Goal: Find specific page/section: Find specific page/section

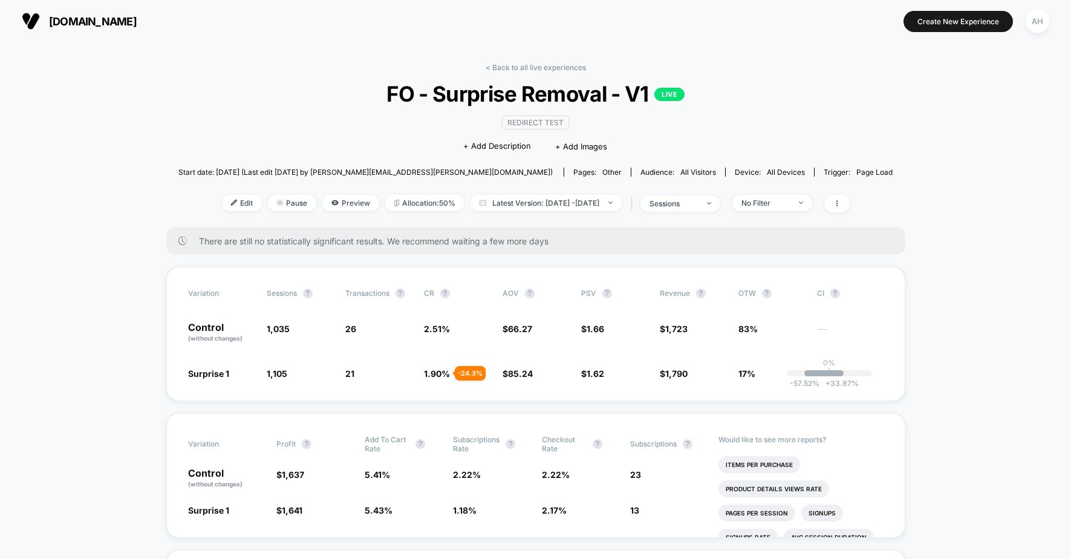
click at [505, 65] on link "< Back to all live experiences" at bounding box center [536, 67] width 100 height 9
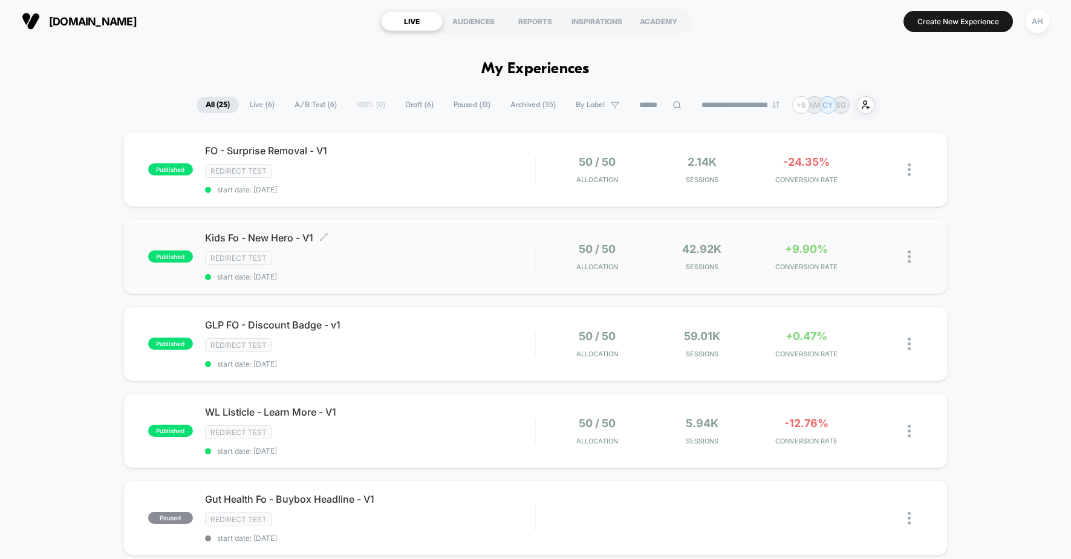
click at [438, 246] on div "Kids Fo - New Hero - V1 Click to edit experience details Click to edit experien…" at bounding box center [370, 257] width 330 height 50
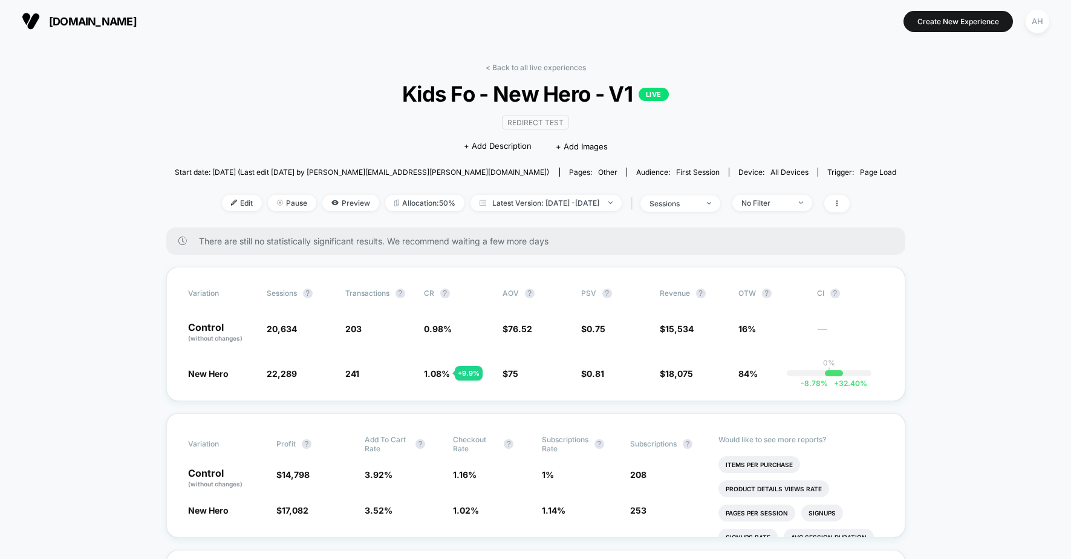
click at [507, 63] on link "< Back to all live experiences" at bounding box center [536, 67] width 100 height 9
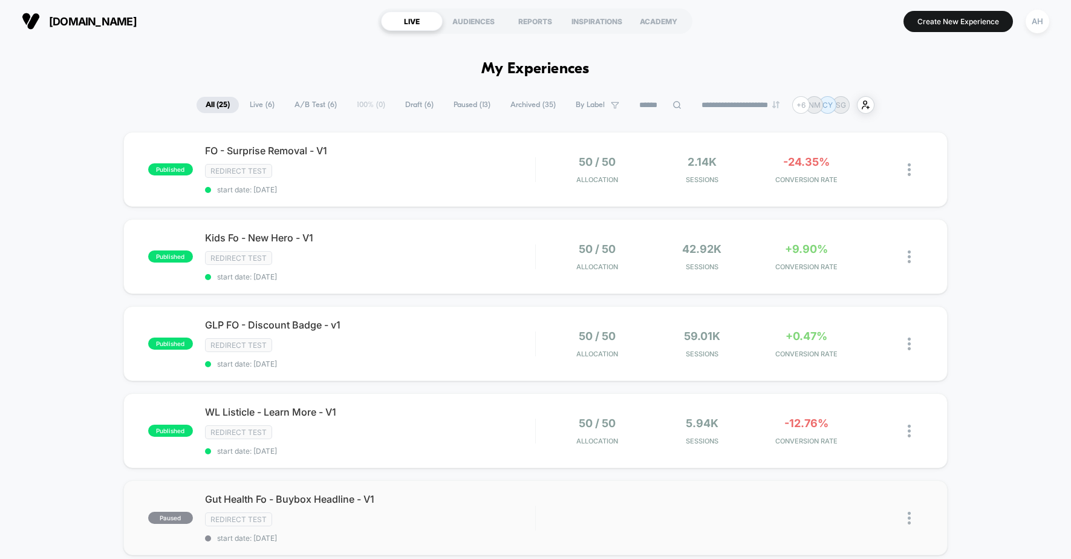
scroll to position [380, 0]
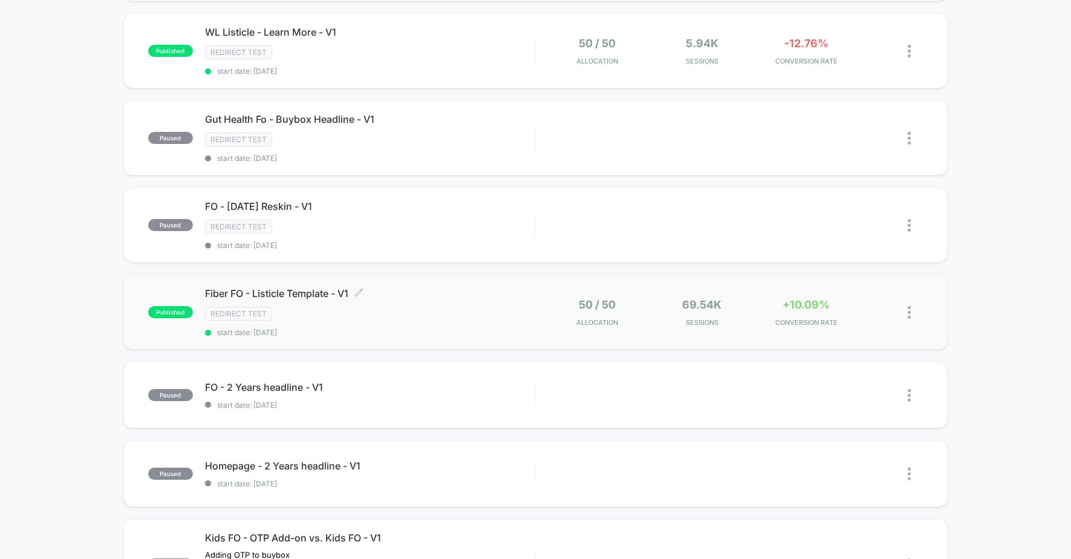
click at [495, 297] on span "Fiber FO - Listicle Template - V1 Click to edit experience details" at bounding box center [370, 293] width 330 height 12
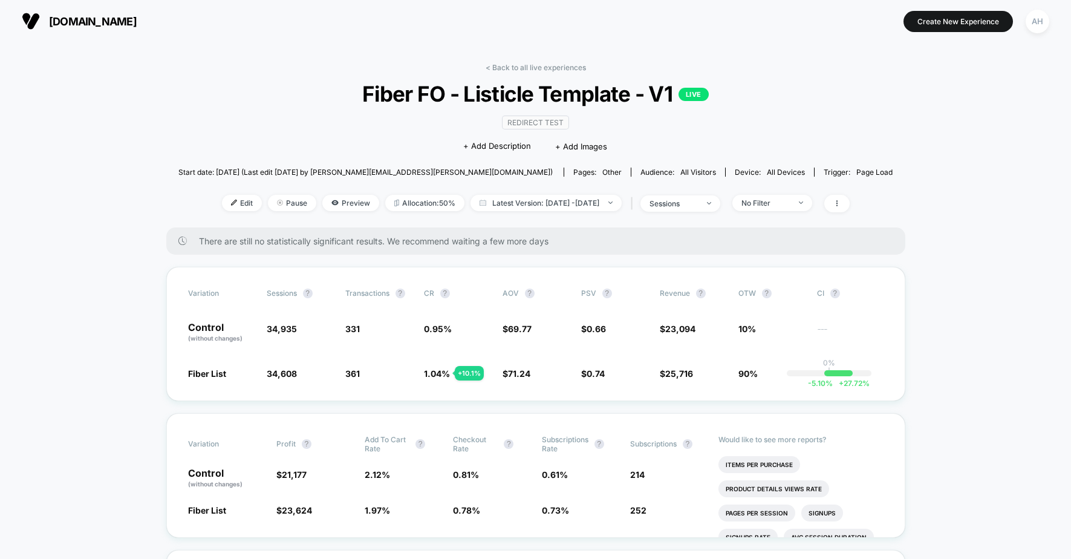
click at [551, 65] on link "< Back to all live experiences" at bounding box center [536, 67] width 100 height 9
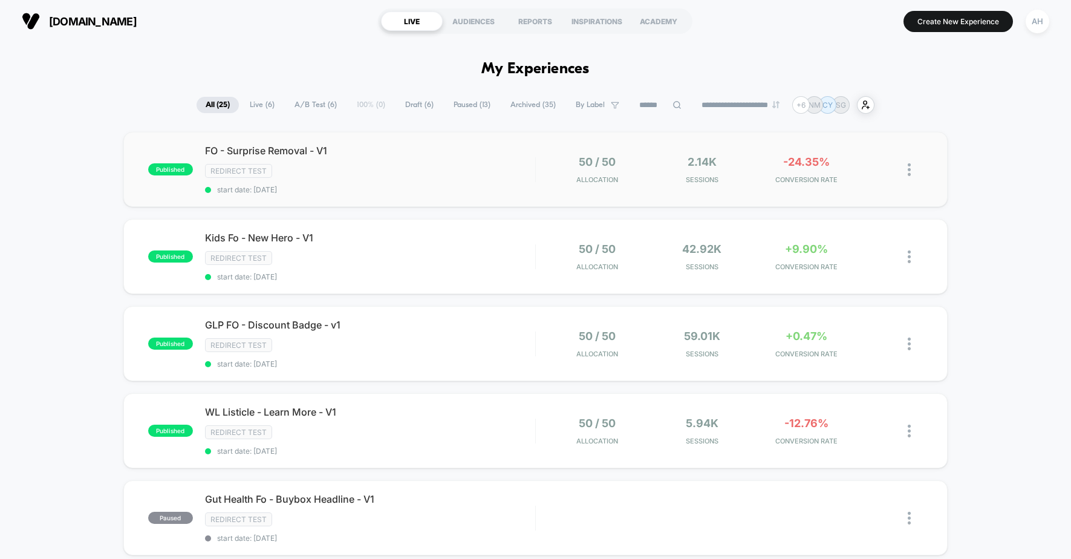
click at [460, 198] on div "published FO - Surprise Removal - V1 Redirect Test start date: [DATE] 50 / 50 A…" at bounding box center [535, 169] width 825 height 75
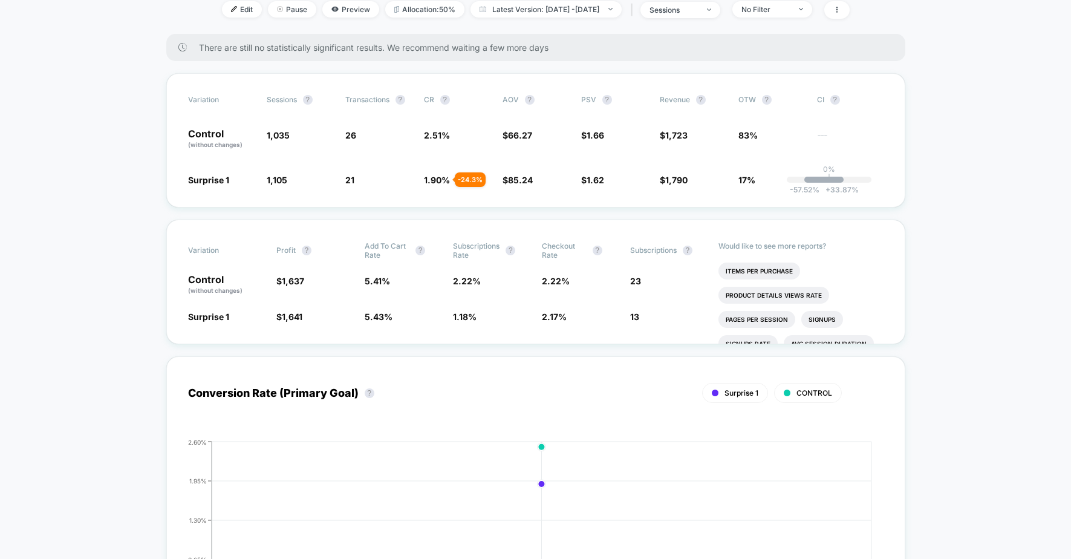
scroll to position [34, 0]
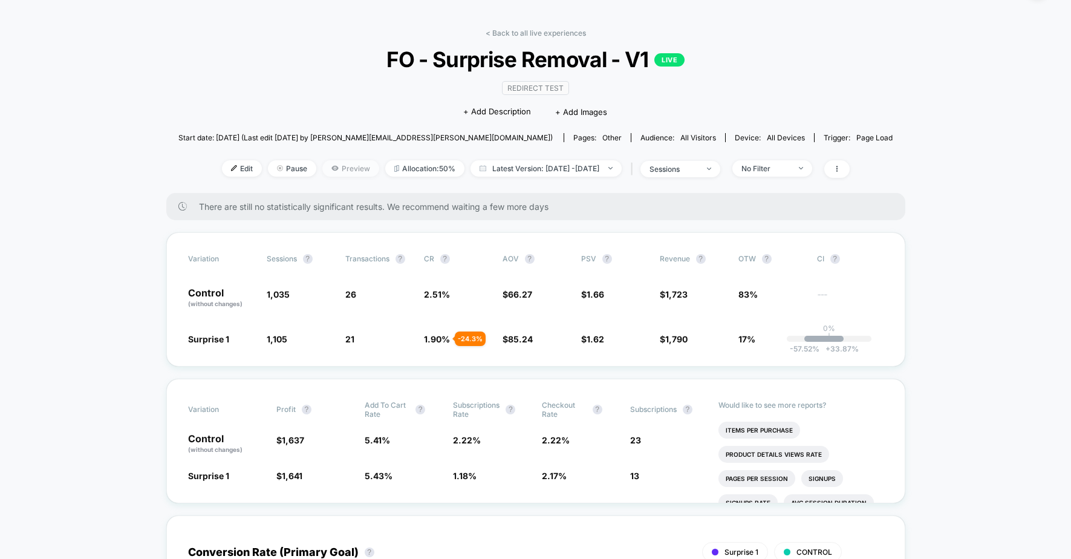
click at [322, 172] on span "Preview" at bounding box center [350, 168] width 57 height 16
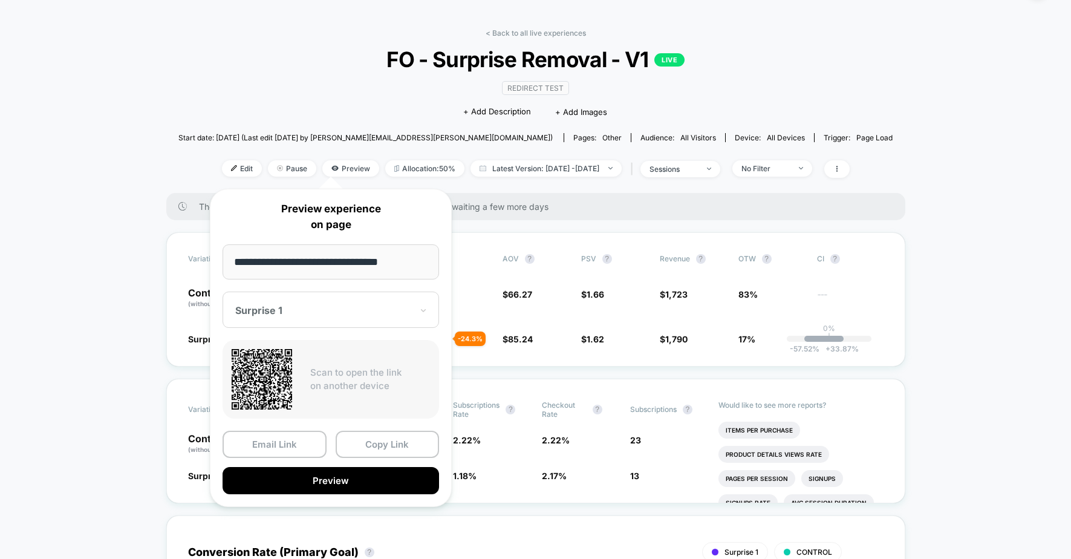
click at [339, 298] on div "Surprise 1" at bounding box center [331, 309] width 216 height 36
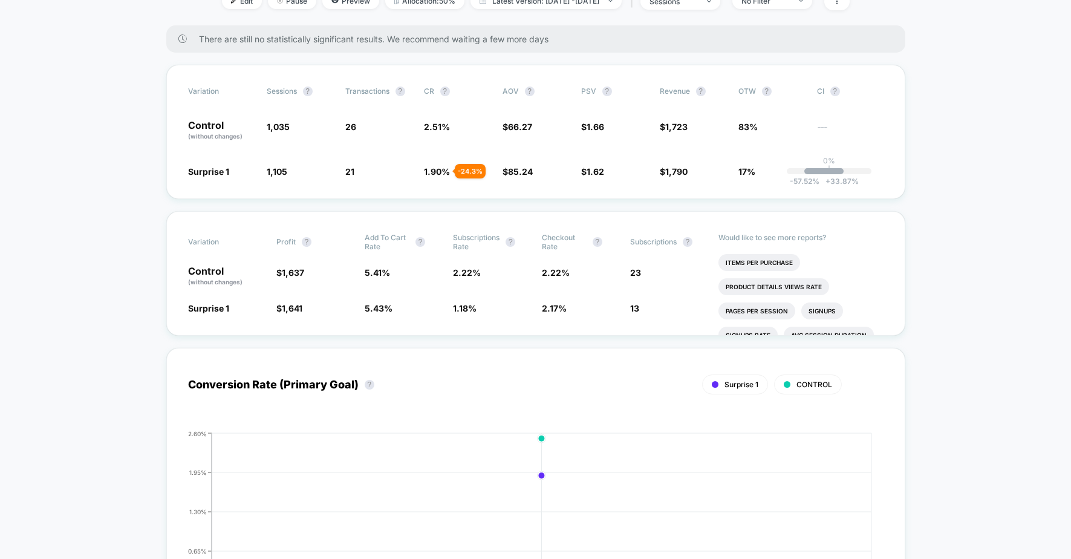
scroll to position [0, 0]
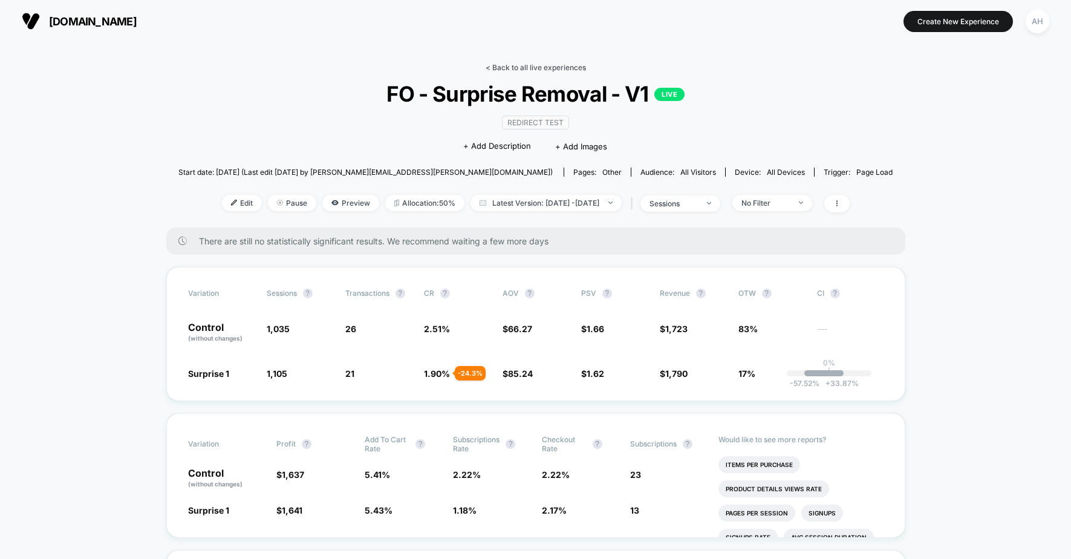
click at [522, 69] on link "< Back to all live experiences" at bounding box center [536, 67] width 100 height 9
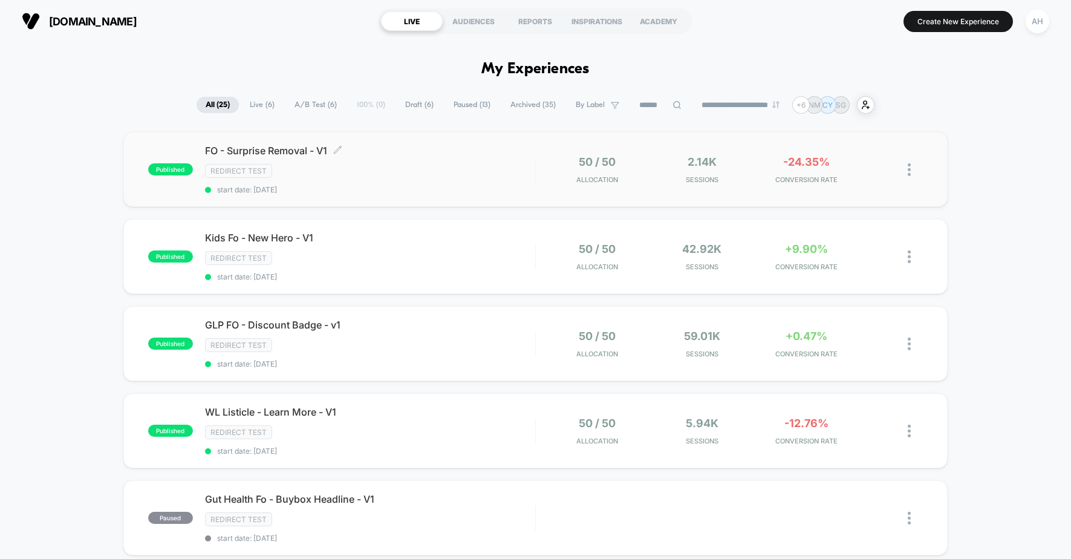
click at [436, 177] on div "Redirect Test" at bounding box center [370, 171] width 330 height 14
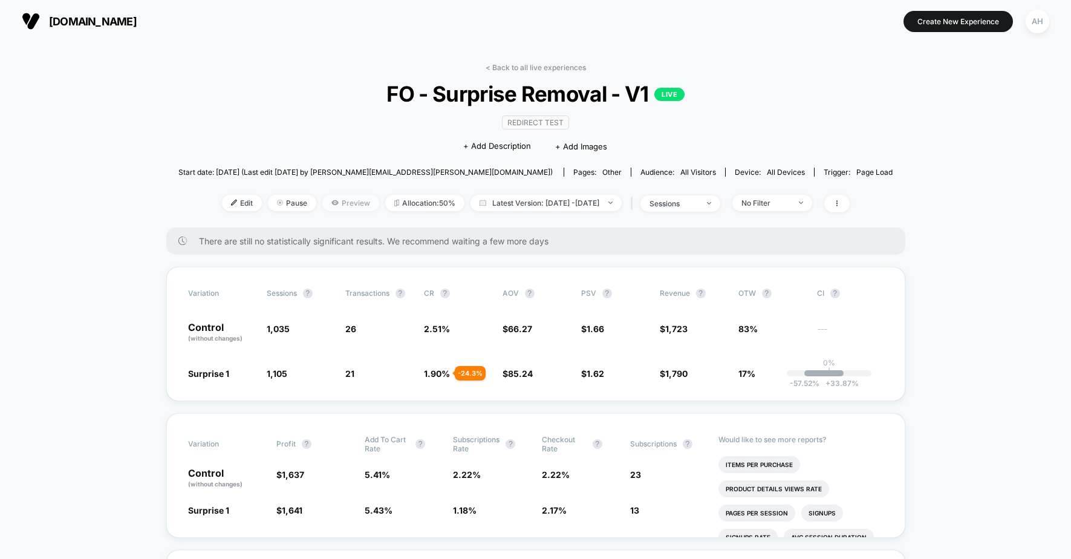
click at [322, 200] on span "Preview" at bounding box center [350, 203] width 57 height 16
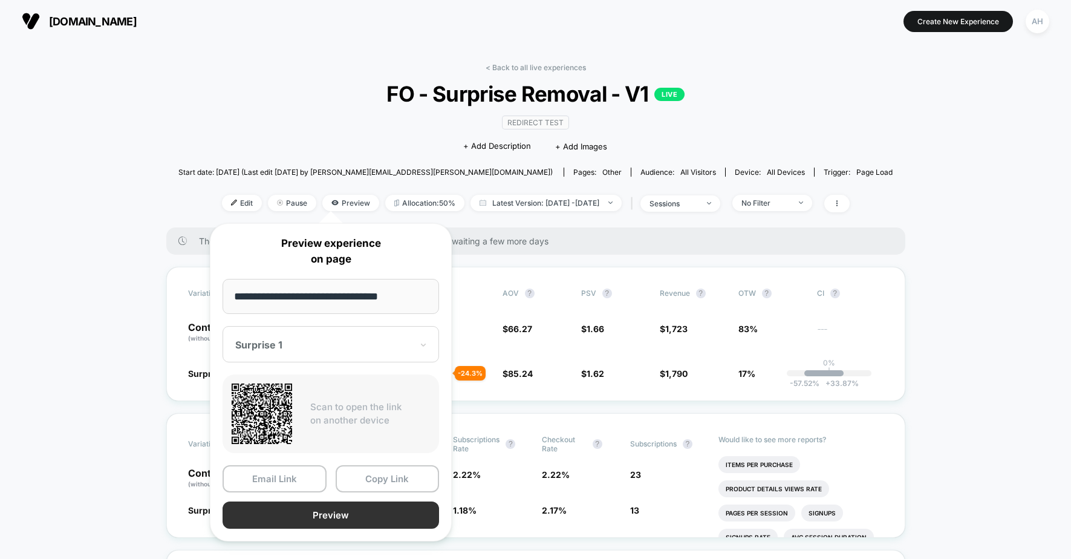
click at [309, 517] on button "Preview" at bounding box center [331, 514] width 216 height 27
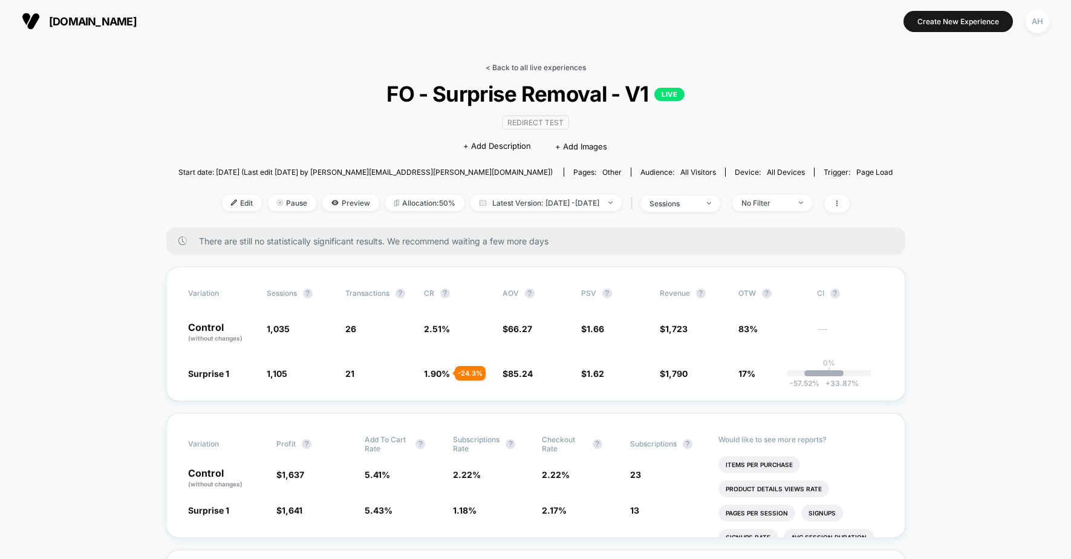
click at [492, 67] on link "< Back to all live experiences" at bounding box center [536, 67] width 100 height 9
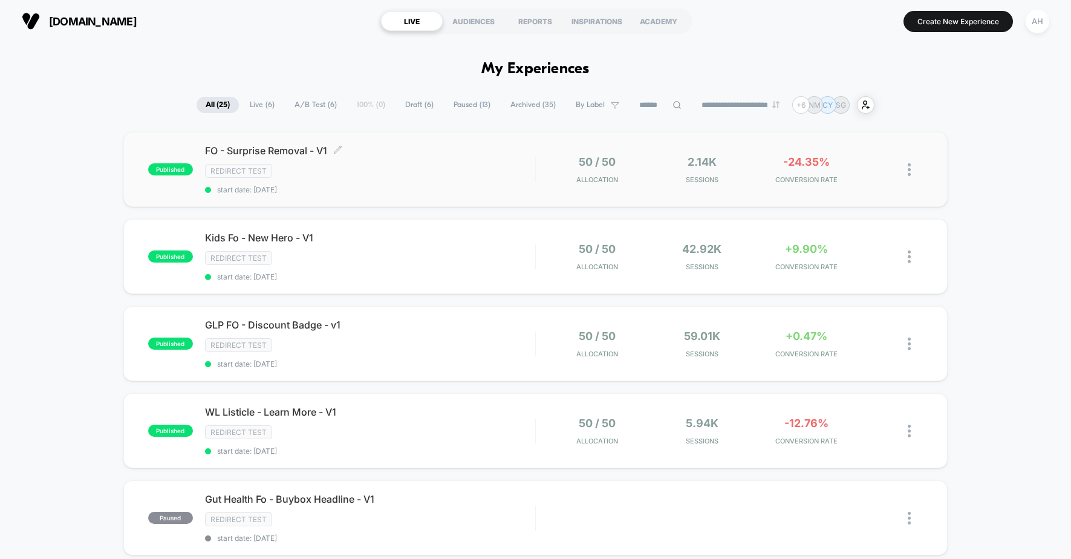
click at [415, 163] on div "FO - Surprise Removal - V1 Click to edit experience details Click to edit exper…" at bounding box center [370, 170] width 330 height 50
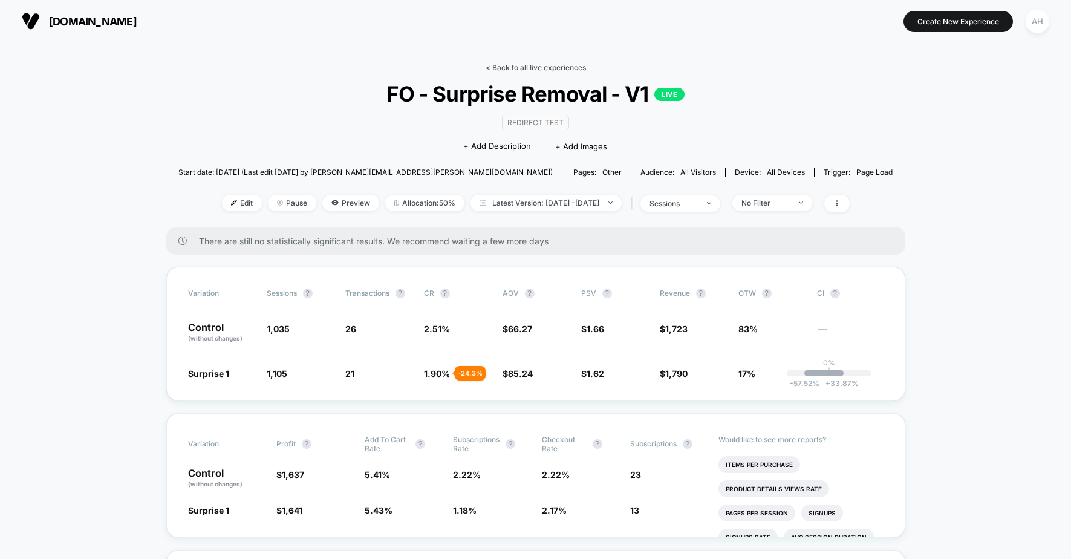
click at [533, 63] on link "< Back to all live experiences" at bounding box center [536, 67] width 100 height 9
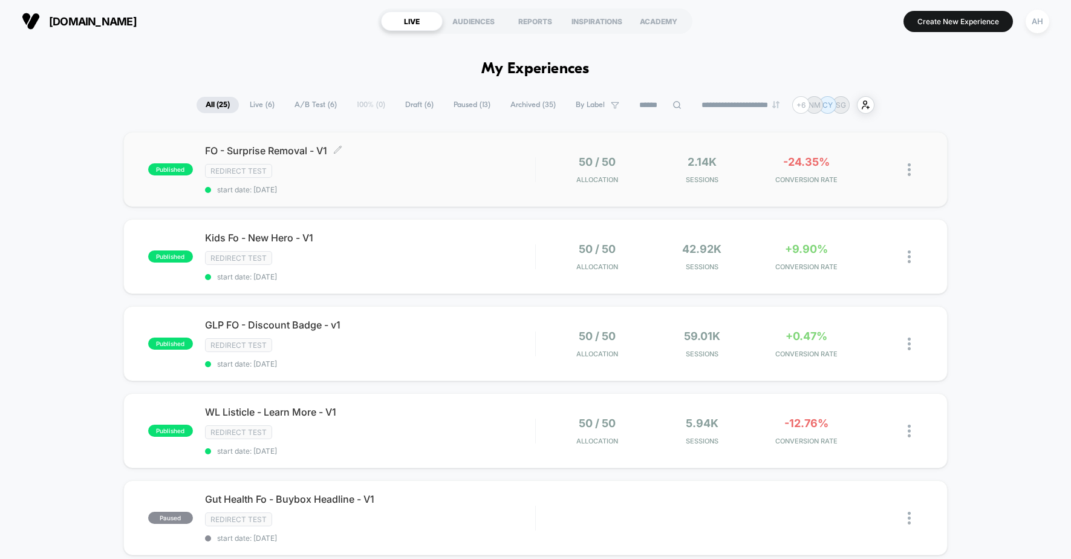
click at [435, 169] on div "Redirect Test" at bounding box center [370, 171] width 330 height 14
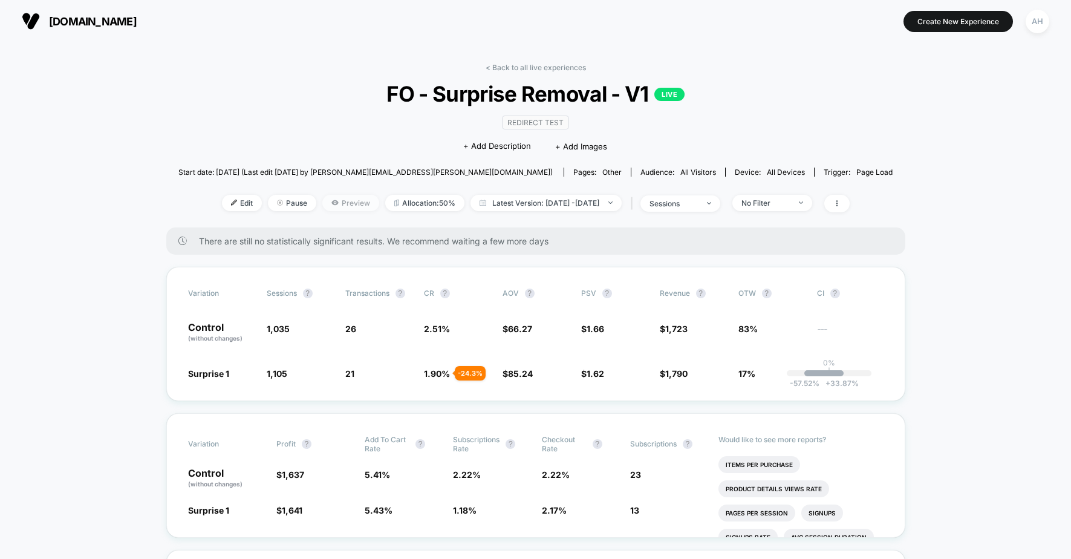
click at [324, 207] on span "Preview" at bounding box center [350, 203] width 57 height 16
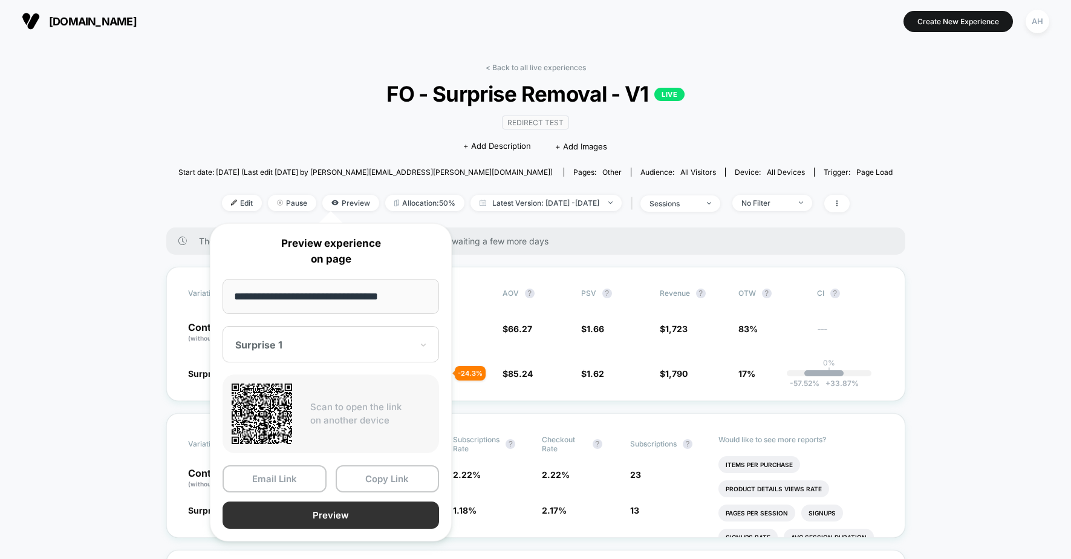
click at [328, 507] on button "Preview" at bounding box center [331, 514] width 216 height 27
